Goal: Use online tool/utility

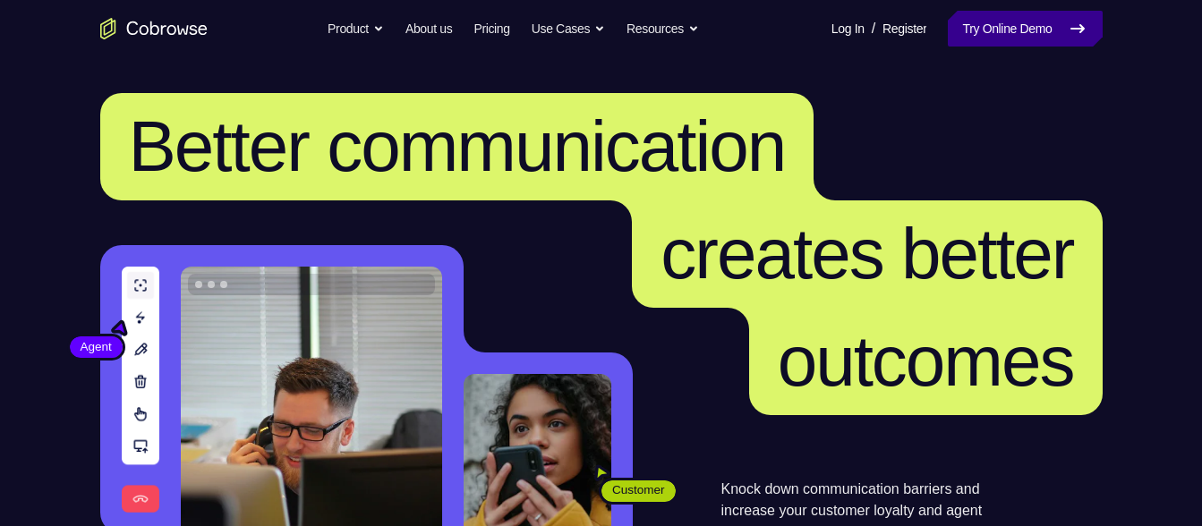
drag, startPoint x: 0, startPoint y: 0, endPoint x: 1005, endPoint y: 22, distance: 1005.3
click at [1005, 22] on link "Try Online Demo" at bounding box center [1025, 29] width 154 height 36
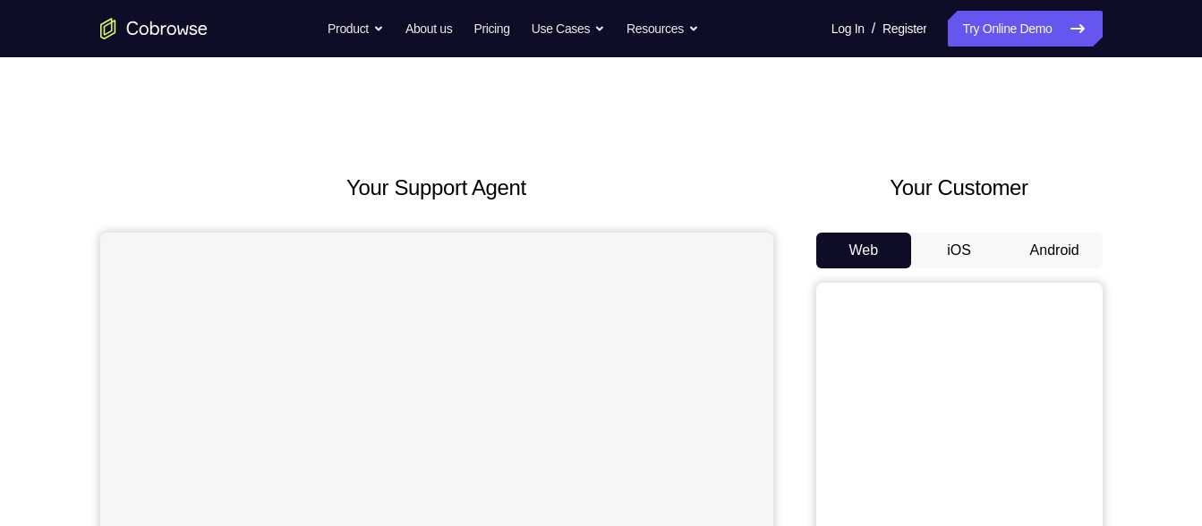
click at [1041, 253] on button "Android" at bounding box center [1055, 251] width 96 height 36
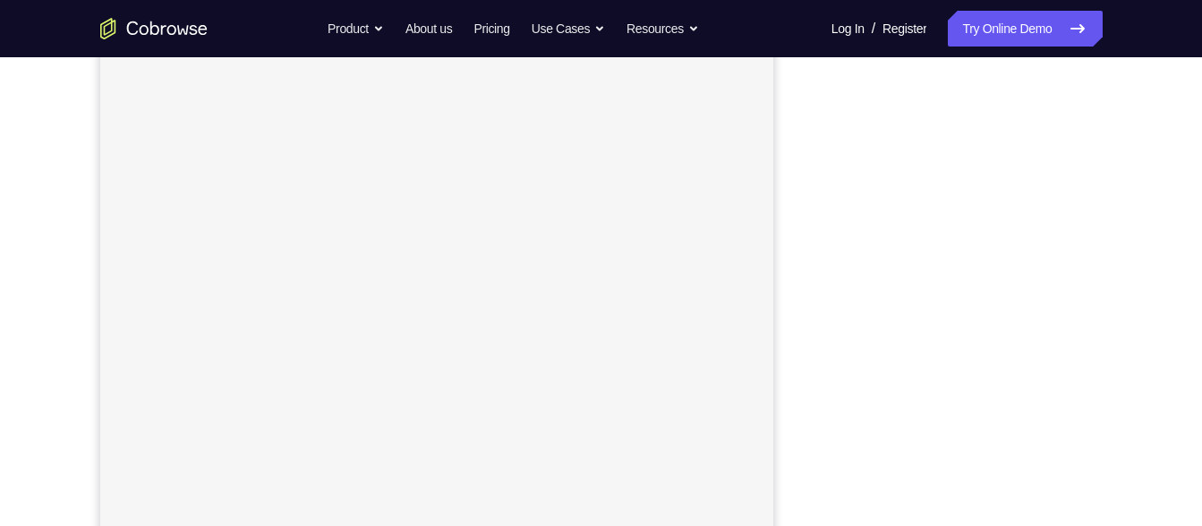
scroll to position [259, 0]
